Goal: Information Seeking & Learning: Compare options

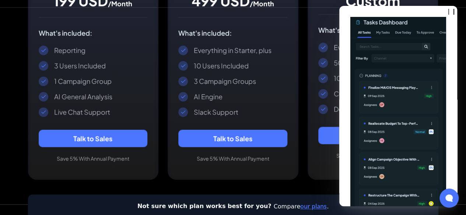
scroll to position [264, 0]
click at [333, 206] on div "Not sure which plan works best for you? Compare our plans ." at bounding box center [233, 207] width 398 height 9
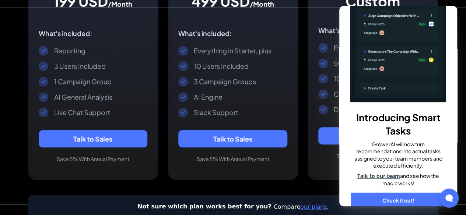
click at [314, 163] on div "IDEAL For CORPORATES Enterprise Premium features and dedicated support for corp…" at bounding box center [373, 45] width 131 height 264
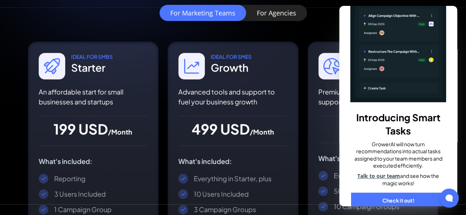
scroll to position [0, 0]
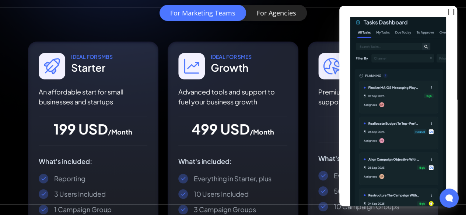
click at [343, 10] on div "Introducing Smart Tasks GrowerAI will now turn recommendations into actual task…" at bounding box center [398, 106] width 118 height 201
click at [303, 119] on div "IDEAL For SmbS Starter An affordable start for small businesses and startups 19…" at bounding box center [233, 175] width 410 height 267
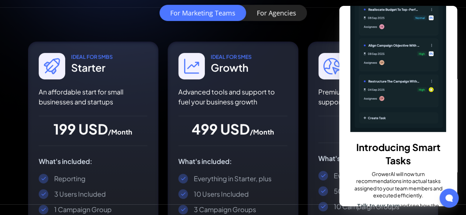
scroll to position [144, 0]
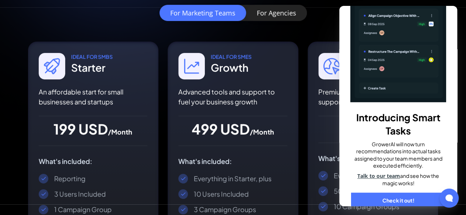
click at [312, 94] on div "IDEAL For CORPORATES Enterprise Premium features and dedicated support for corp…" at bounding box center [373, 174] width 131 height 264
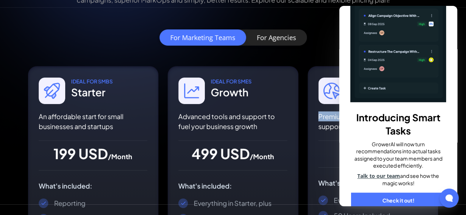
scroll to position [111, 0]
click at [425, 195] on link "Check it out!" at bounding box center [398, 201] width 94 height 16
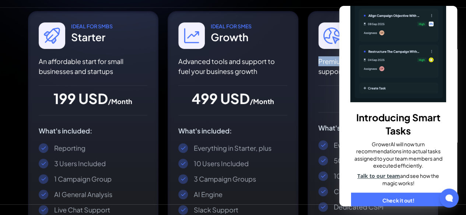
scroll to position [166, 0]
click at [247, 102] on div "499 USD /Month" at bounding box center [232, 100] width 109 height 12
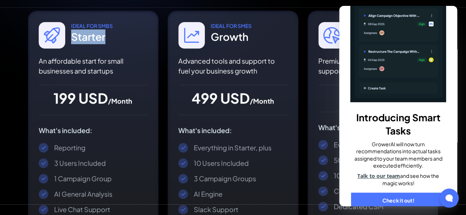
drag, startPoint x: 72, startPoint y: 36, endPoint x: 124, endPoint y: 44, distance: 52.1
click at [124, 44] on div "IDEAL For SmbS Starter" at bounding box center [93, 35] width 109 height 27
copy div "Starter"
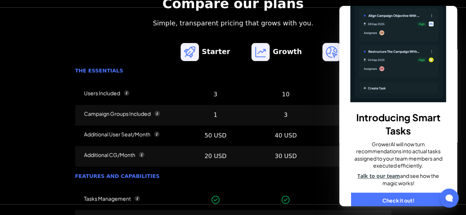
scroll to position [679, 0]
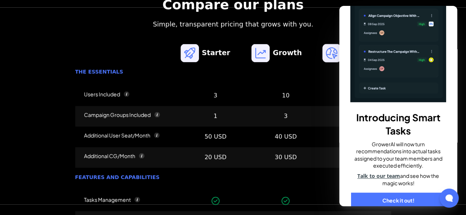
click at [256, 78] on div "The essentials" at bounding box center [233, 74] width 316 height 22
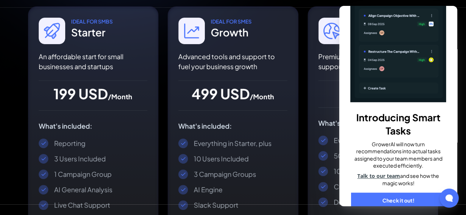
scroll to position [170, 0]
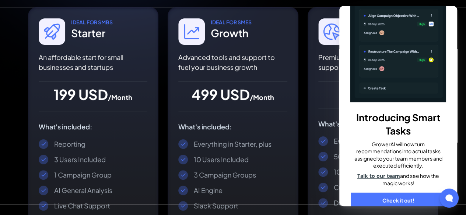
drag, startPoint x: 99, startPoint y: 22, endPoint x: 125, endPoint y: 24, distance: 25.8
click at [125, 24] on div "IDEAL For SmbS Starter" at bounding box center [93, 31] width 109 height 27
copy div "SmbS"
click at [278, 77] on div "IDEAL For SMes Growth Advanced tools and support to fuel your business growth 4…" at bounding box center [232, 64] width 109 height 93
